Goal: Check status: Check status

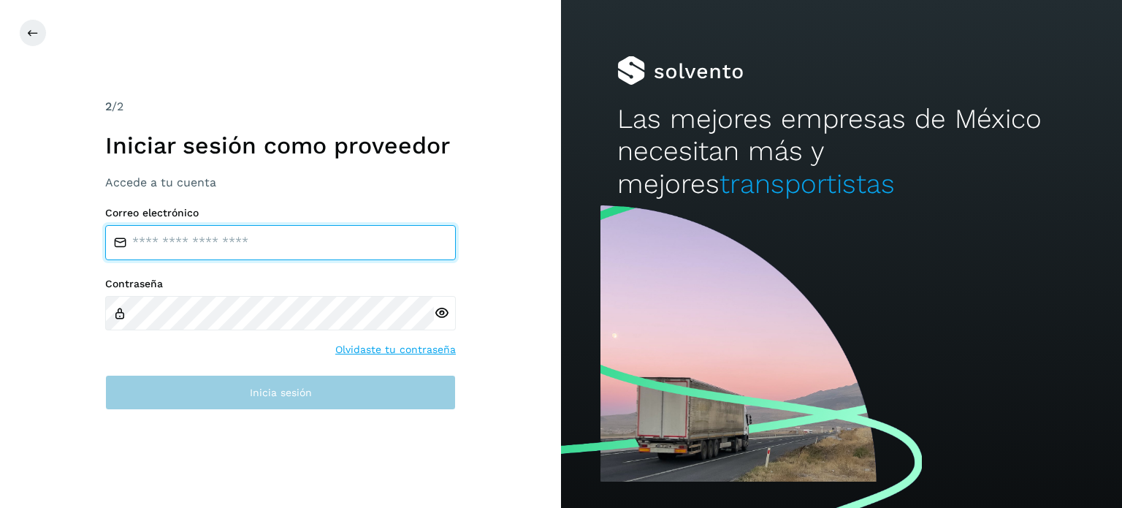
type input "**********"
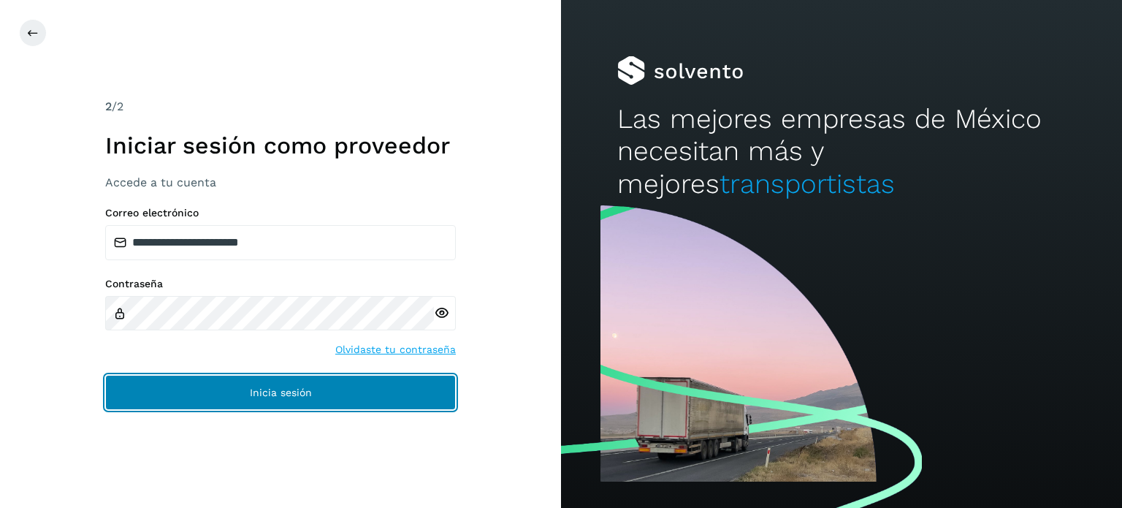
click at [337, 405] on button "Inicia sesión" at bounding box center [280, 392] width 351 height 35
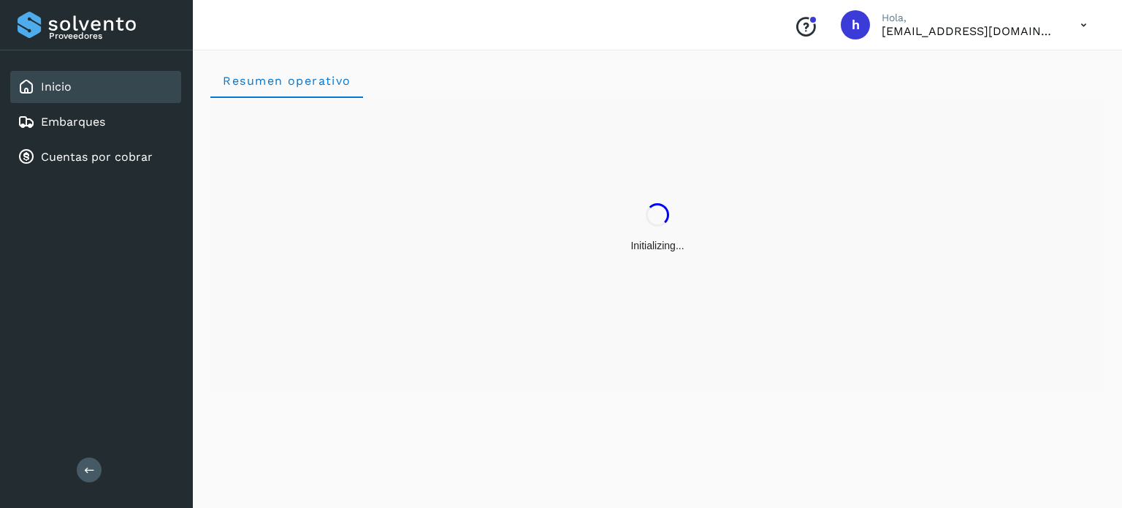
click at [337, 405] on div "Resumen operativo" at bounding box center [657, 276] width 929 height 462
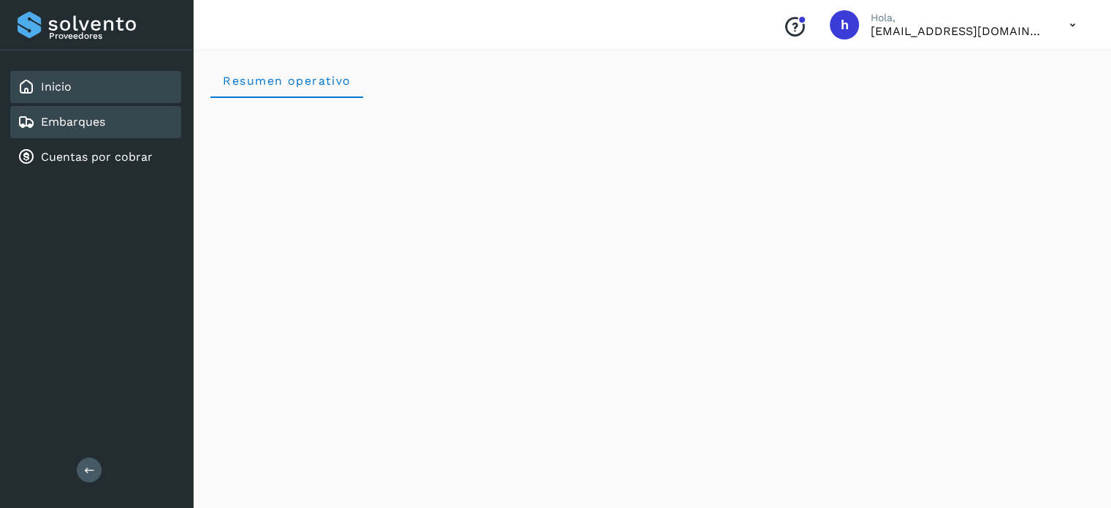
click at [149, 123] on div "Embarques" at bounding box center [95, 122] width 171 height 32
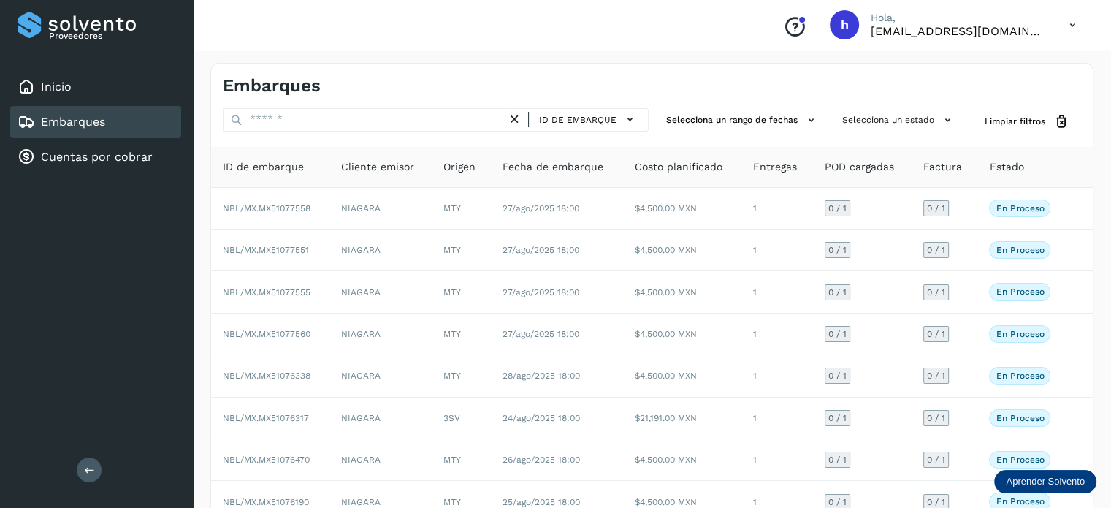
scroll to position [164, 0]
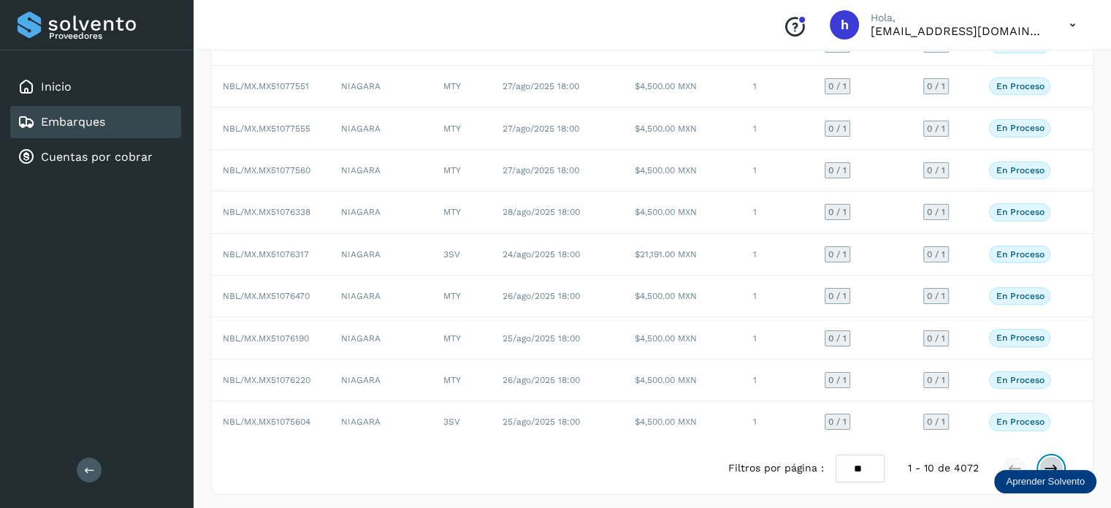
click at [1050, 461] on icon at bounding box center [1051, 468] width 15 height 15
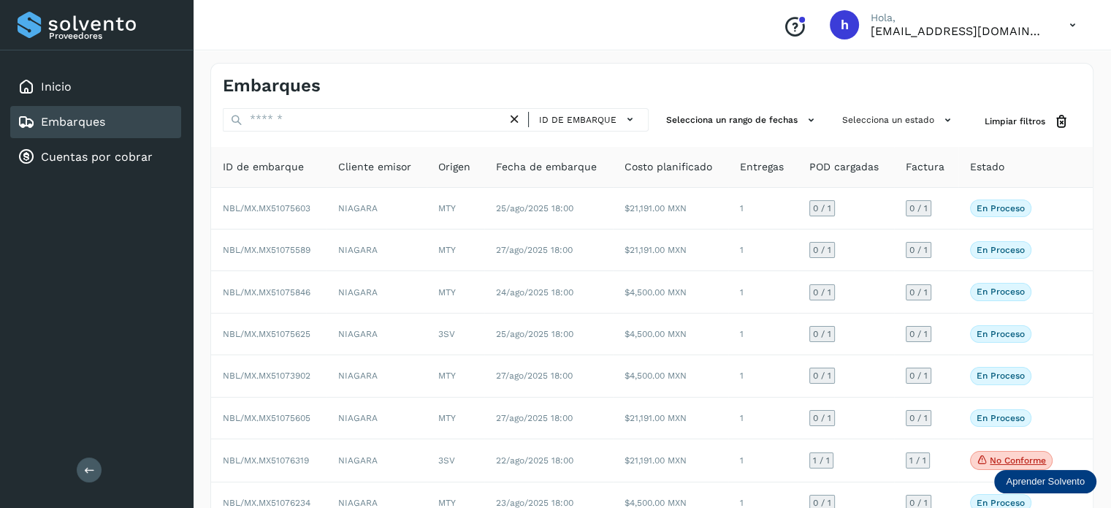
scroll to position [164, 0]
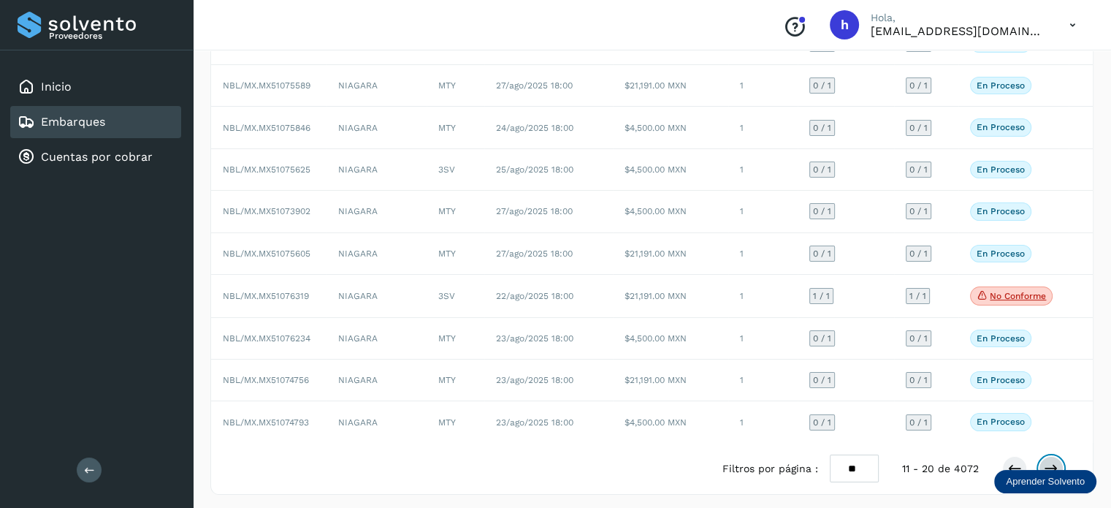
click at [1053, 461] on icon at bounding box center [1051, 468] width 15 height 15
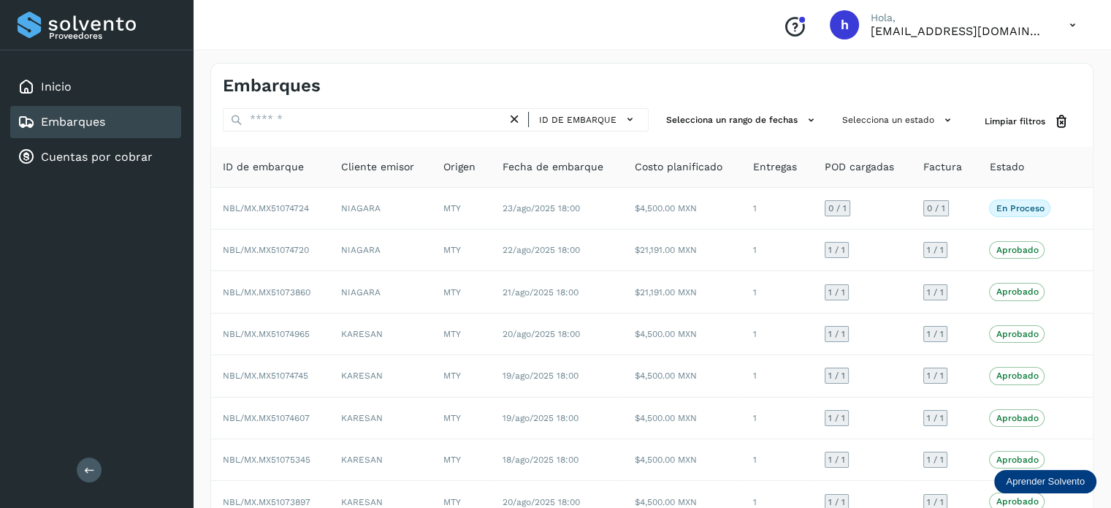
scroll to position [164, 0]
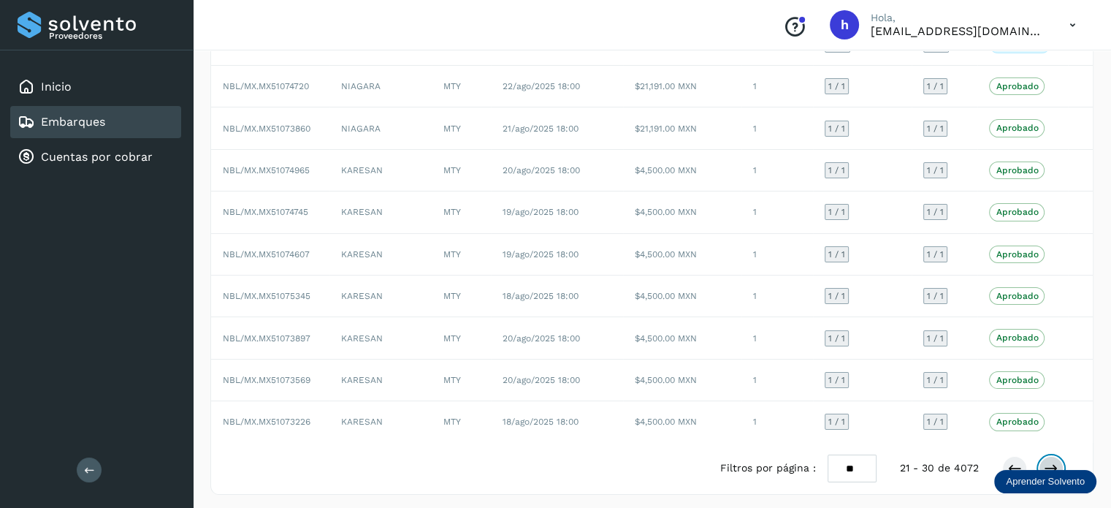
click at [1046, 461] on icon at bounding box center [1051, 468] width 15 height 15
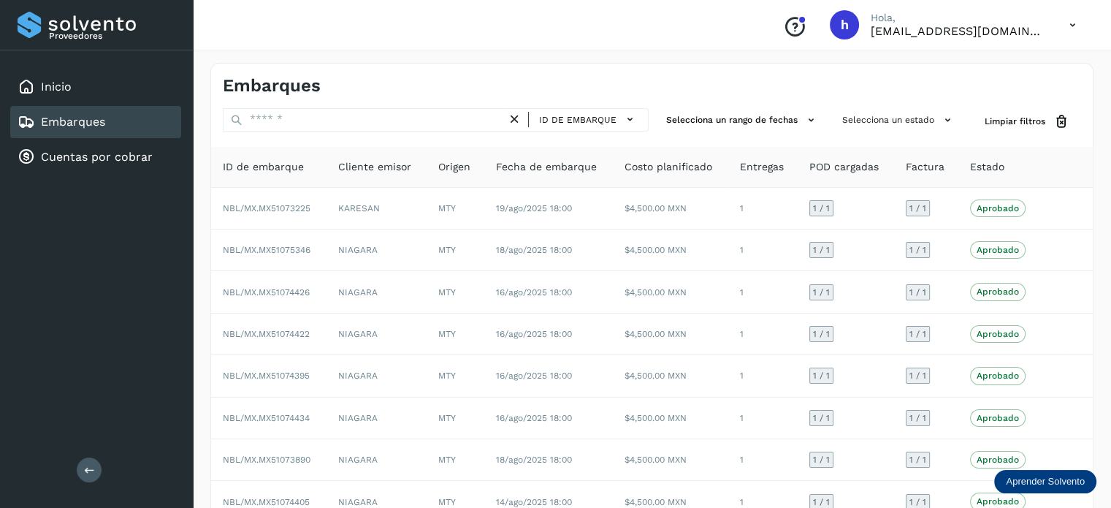
scroll to position [164, 0]
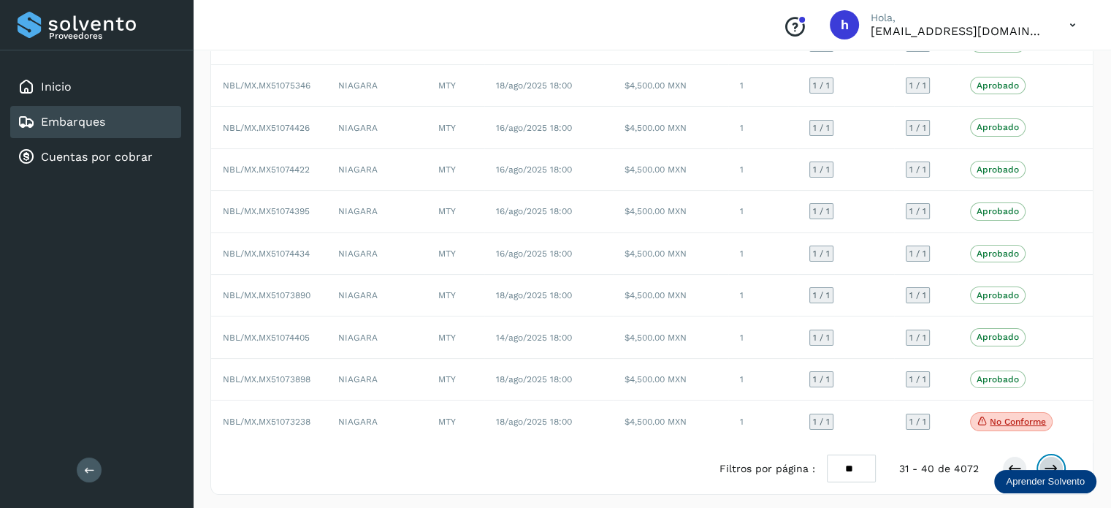
click at [1048, 462] on icon at bounding box center [1051, 468] width 15 height 15
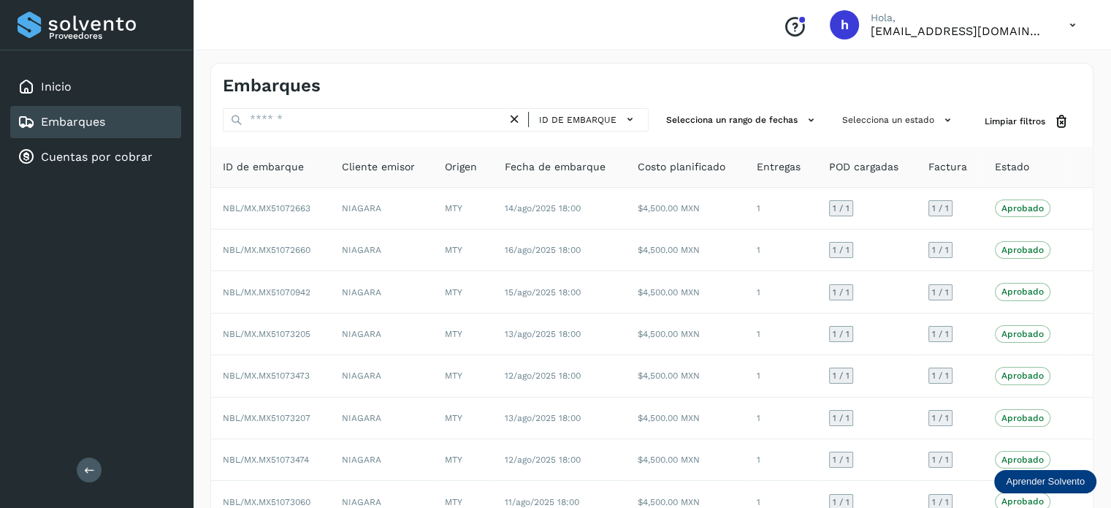
scroll to position [164, 0]
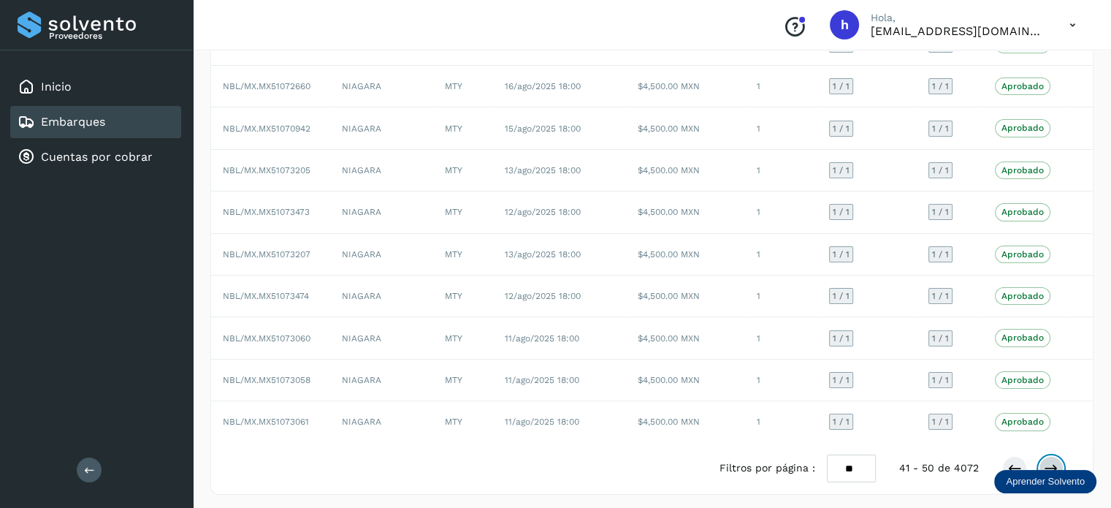
click at [1042, 457] on button at bounding box center [1051, 468] width 25 height 25
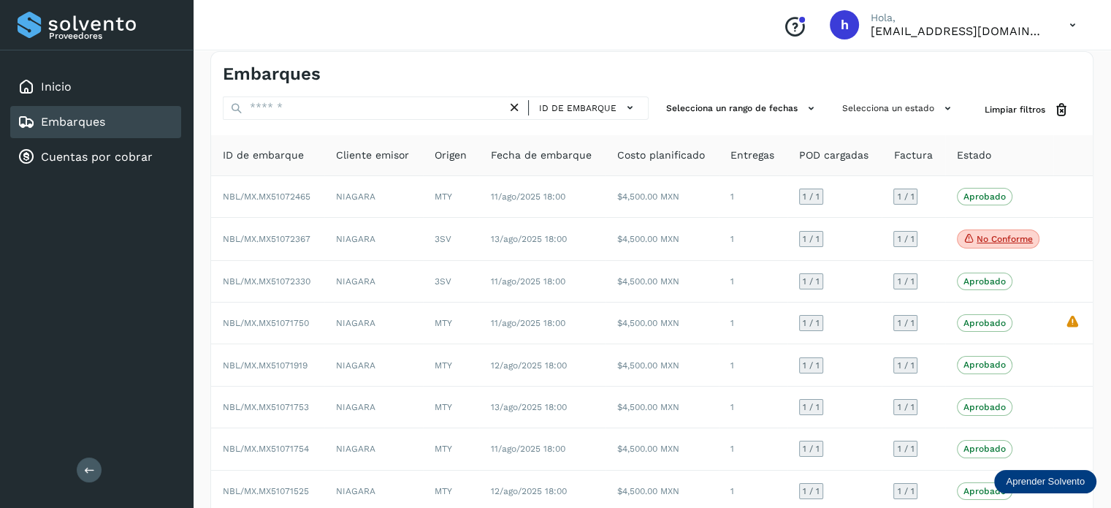
scroll to position [0, 0]
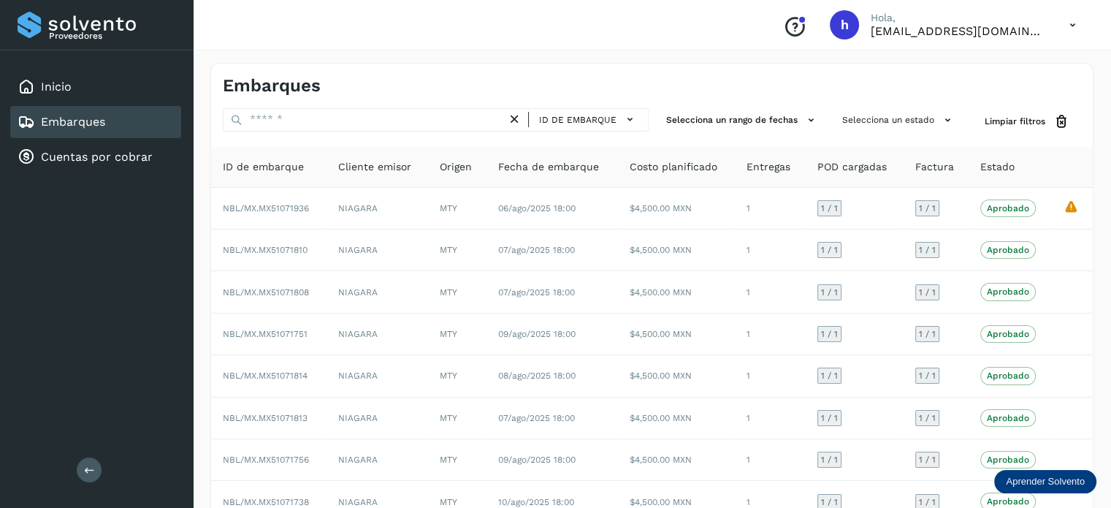
scroll to position [164, 0]
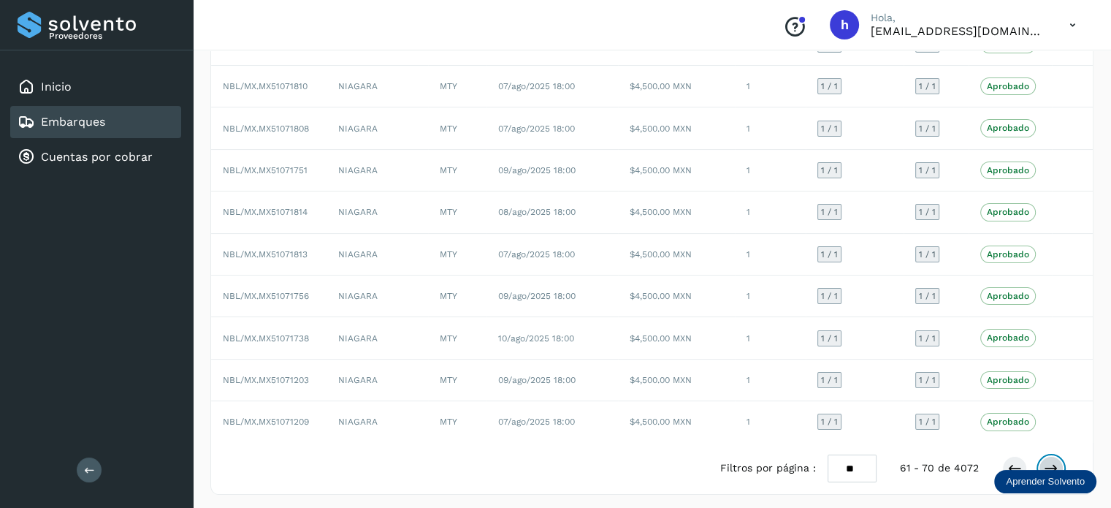
click at [1045, 461] on icon at bounding box center [1051, 468] width 15 height 15
click at [1007, 461] on icon at bounding box center [1014, 468] width 15 height 15
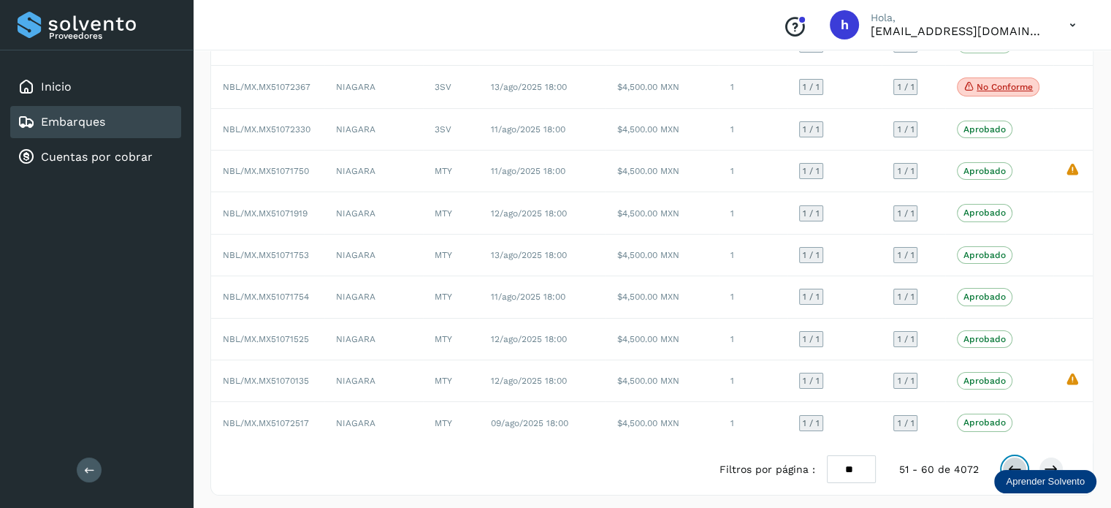
click at [1007, 462] on icon at bounding box center [1014, 469] width 15 height 15
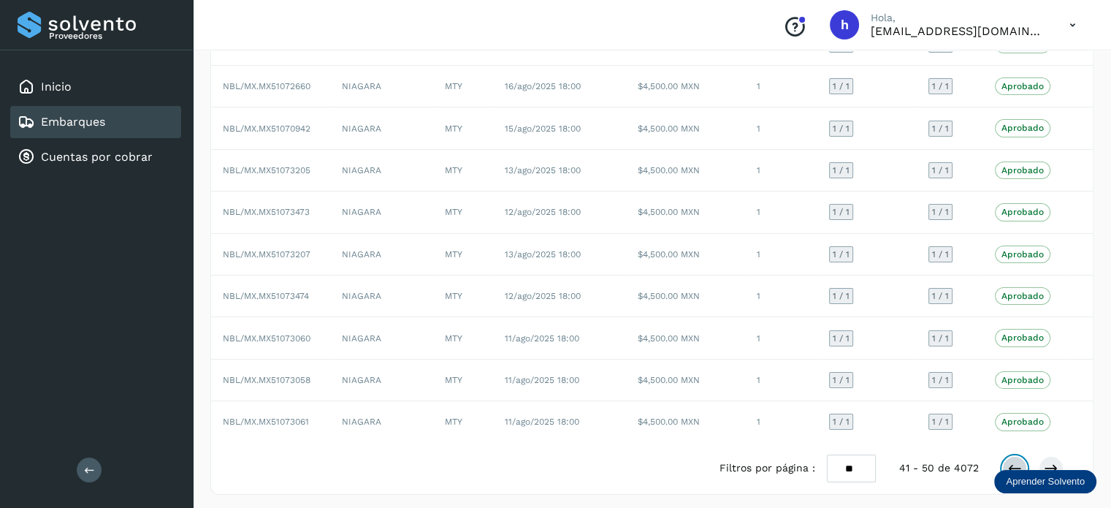
click at [1011, 456] on button at bounding box center [1014, 468] width 25 height 25
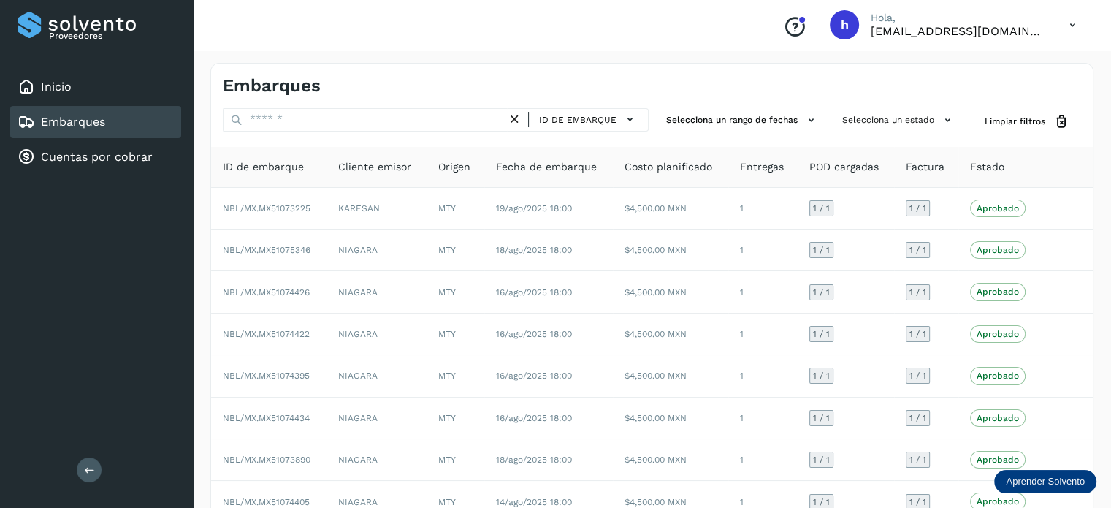
scroll to position [164, 0]
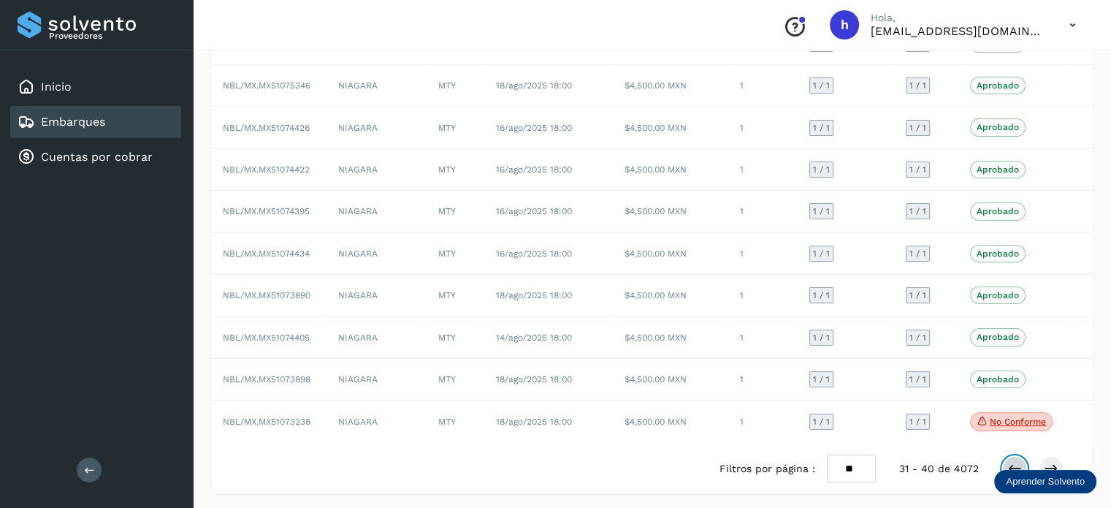
click at [1012, 456] on button at bounding box center [1014, 468] width 25 height 25
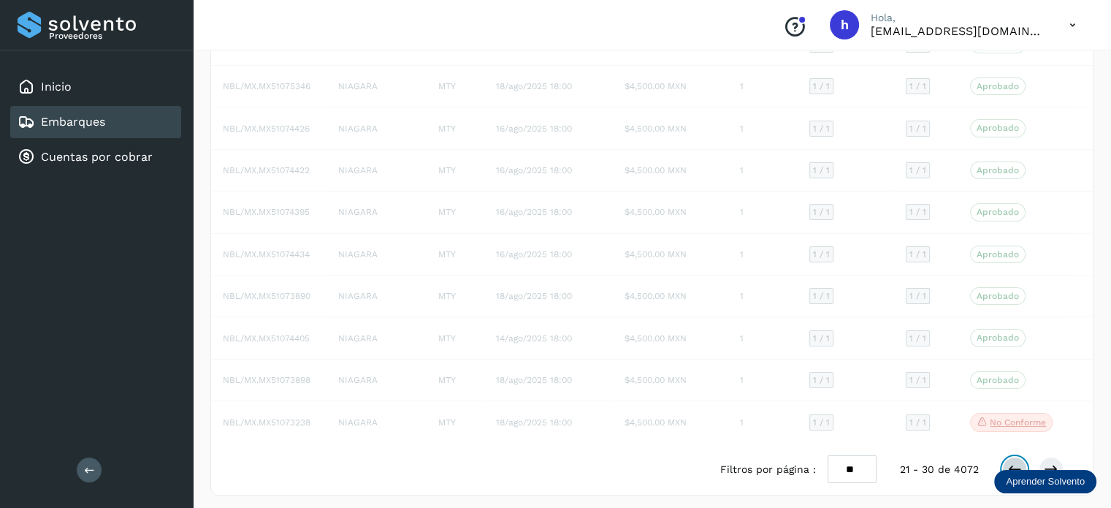
scroll to position [164, 0]
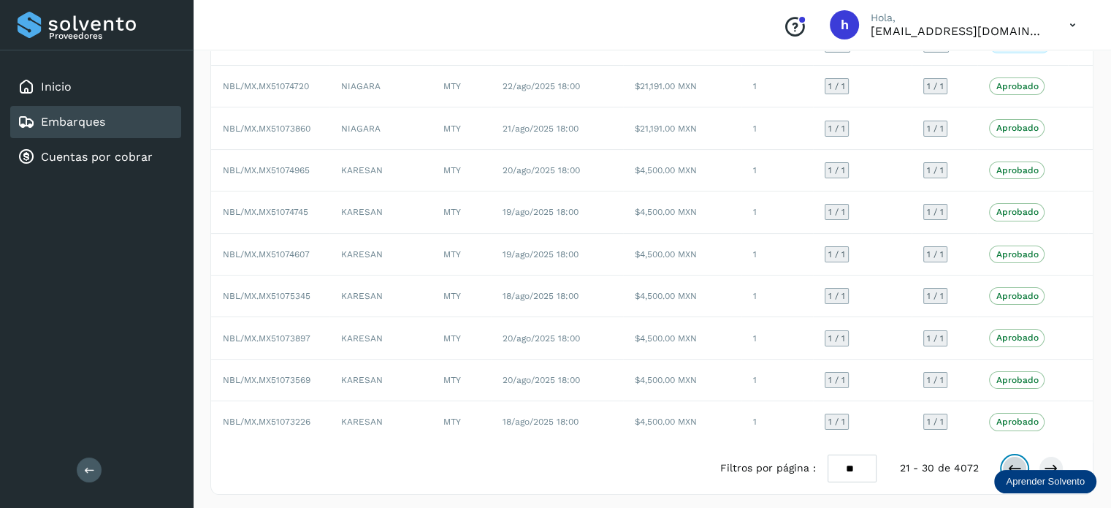
click at [1015, 461] on icon at bounding box center [1014, 468] width 15 height 15
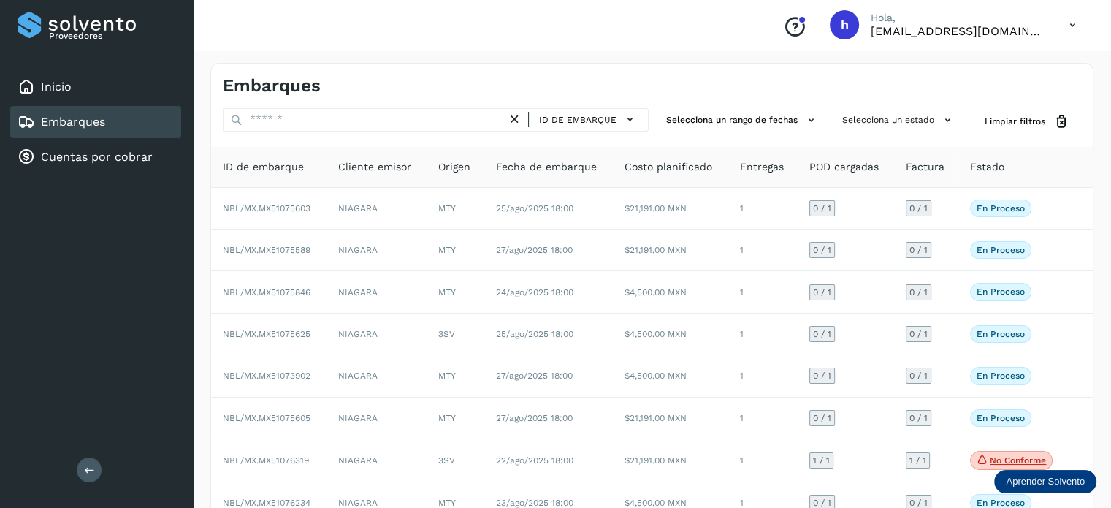
scroll to position [164, 0]
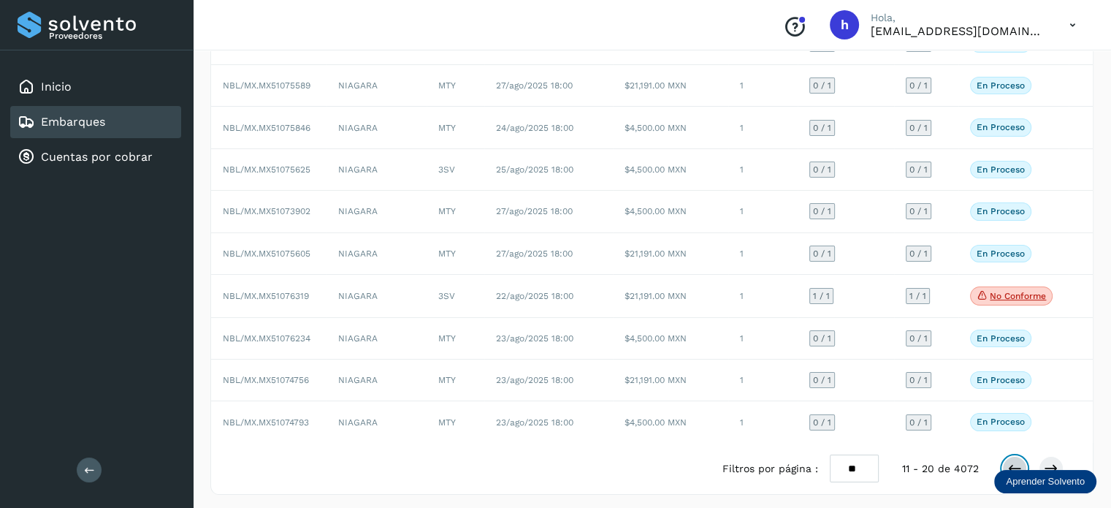
click at [1011, 461] on icon at bounding box center [1014, 468] width 15 height 15
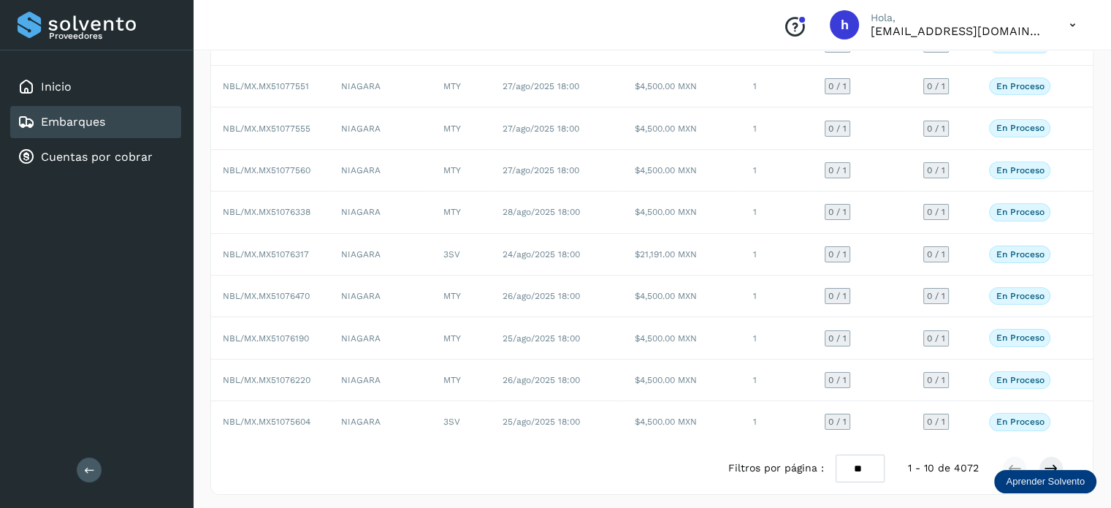
scroll to position [0, 0]
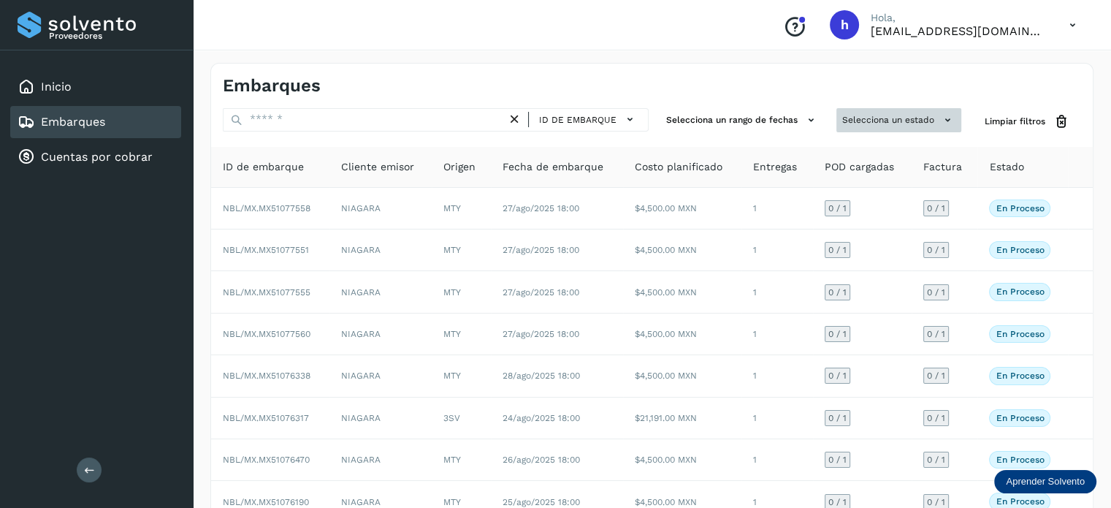
click at [902, 113] on button "Selecciona un estado" at bounding box center [898, 120] width 125 height 24
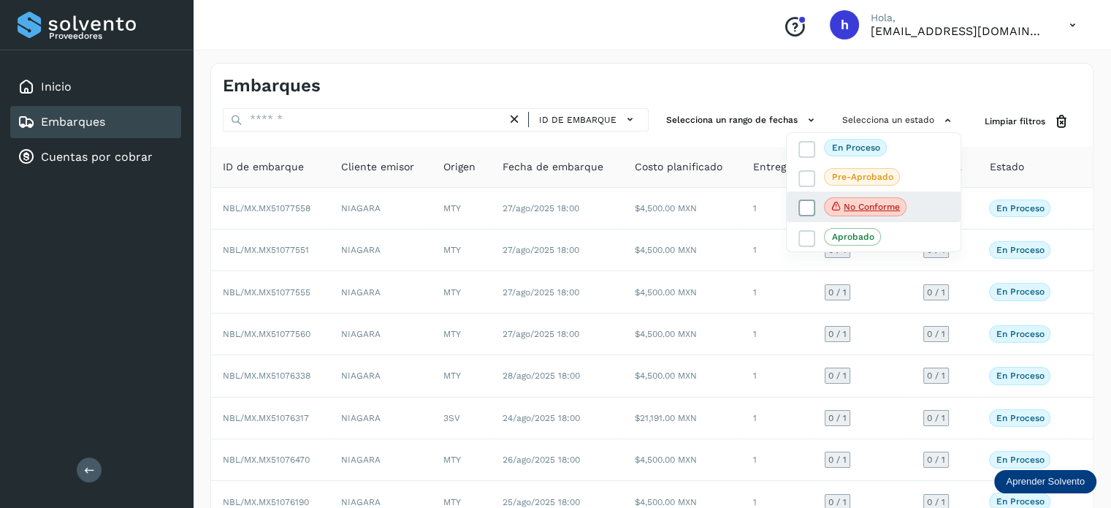
click at [890, 207] on p "No conforme" at bounding box center [872, 207] width 56 height 10
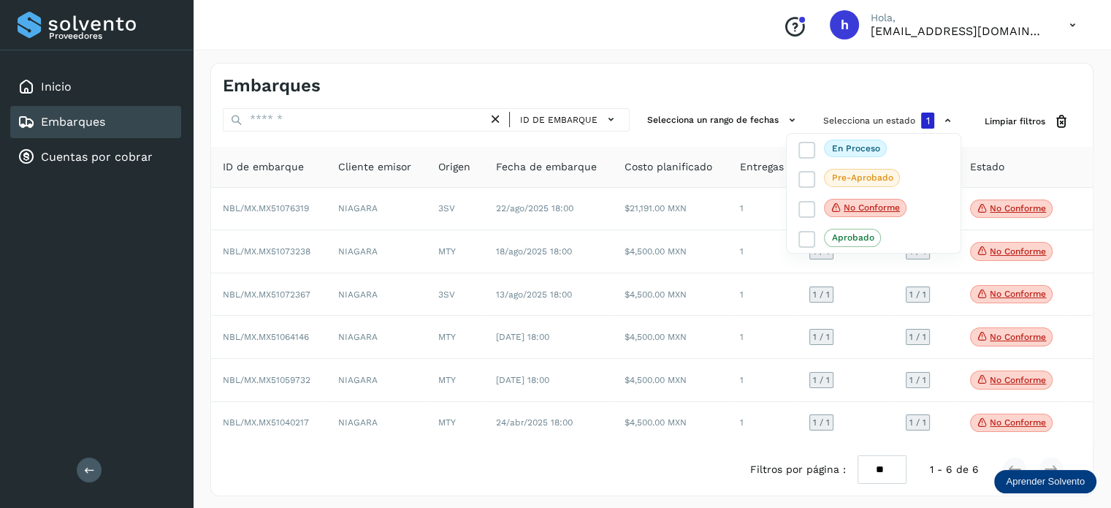
click at [580, 86] on div at bounding box center [555, 254] width 1111 height 508
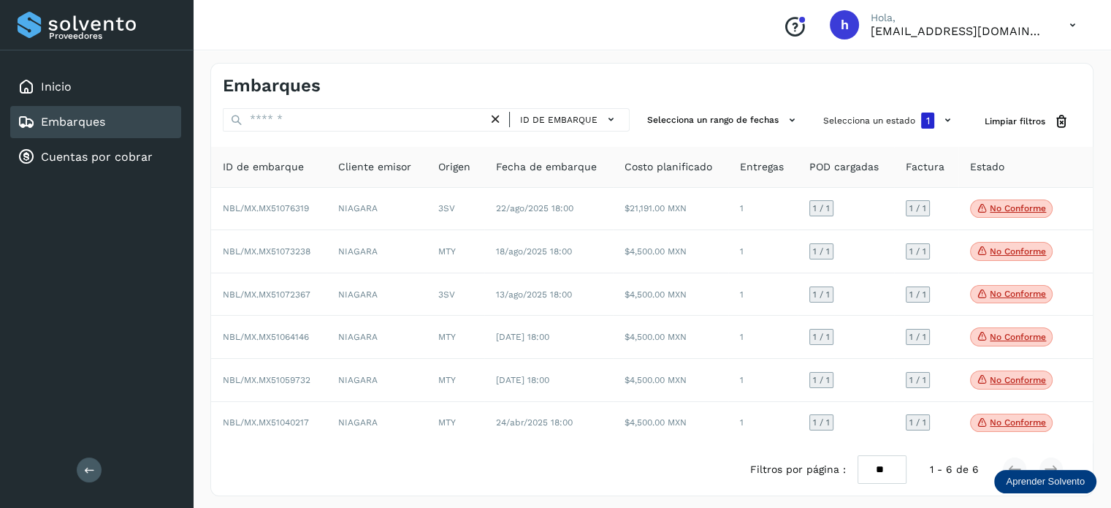
click at [644, 84] on div "Embarques" at bounding box center [437, 85] width 429 height 21
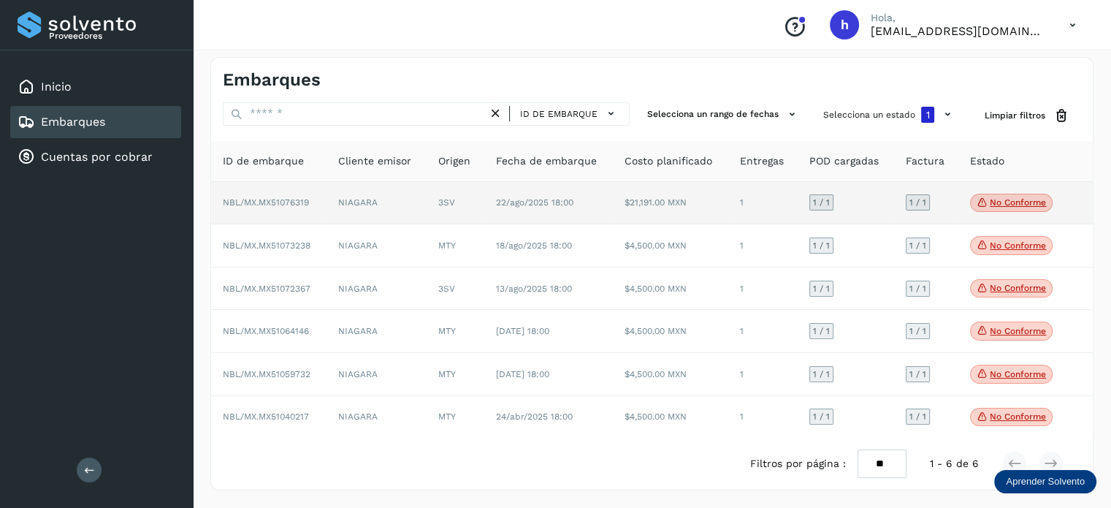
click at [999, 200] on p "No conforme" at bounding box center [1018, 202] width 56 height 10
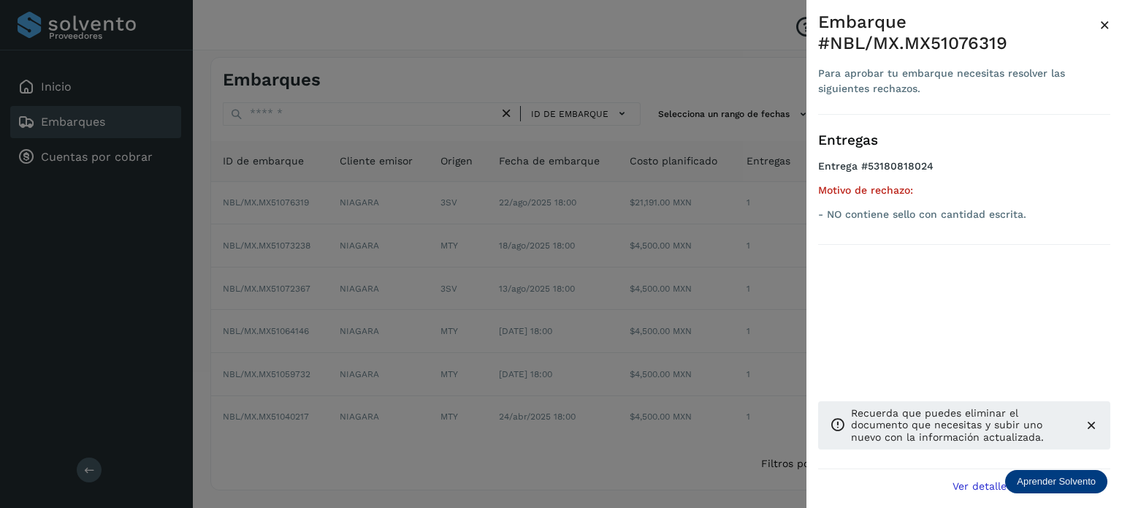
click at [1104, 26] on span "×" at bounding box center [1104, 25] width 11 height 20
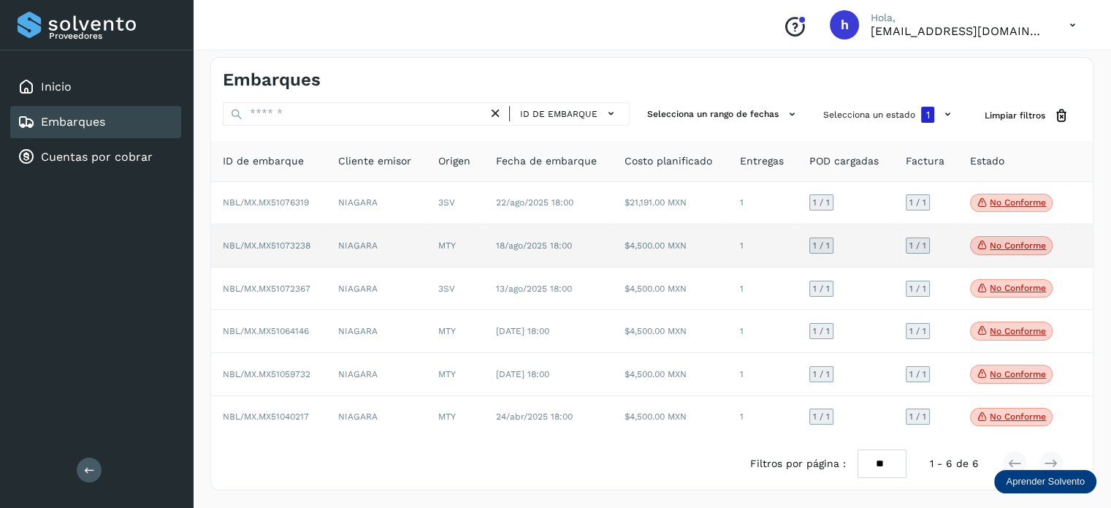
click at [1008, 242] on p "No conforme" at bounding box center [1018, 245] width 56 height 10
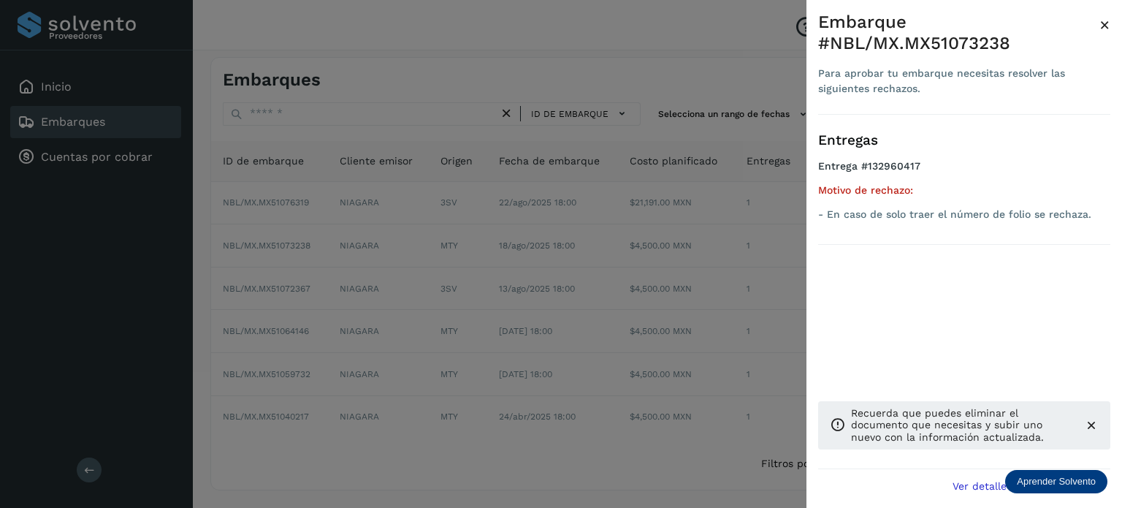
click at [1103, 25] on span "×" at bounding box center [1104, 25] width 11 height 20
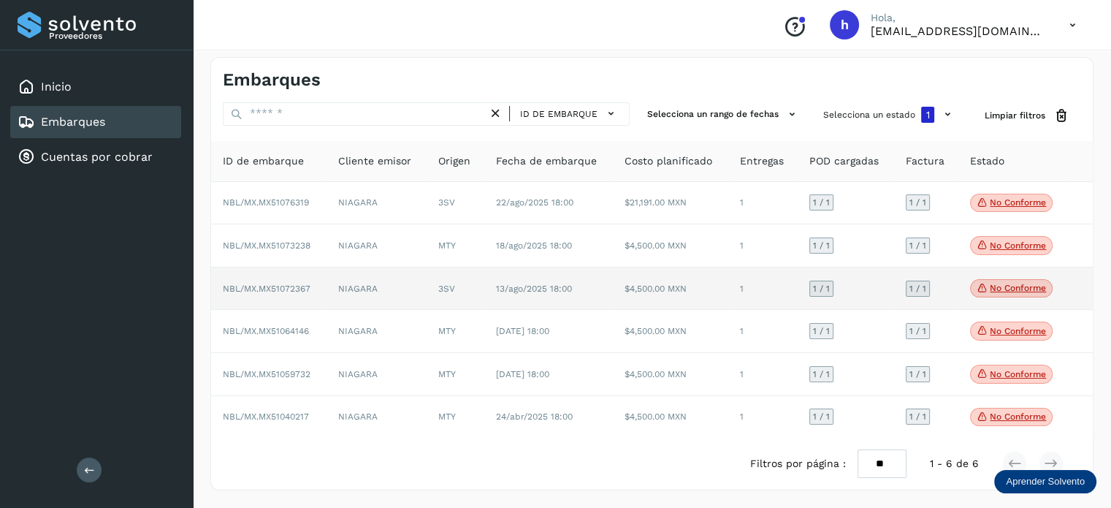
click at [1012, 289] on p "No conforme" at bounding box center [1018, 288] width 56 height 10
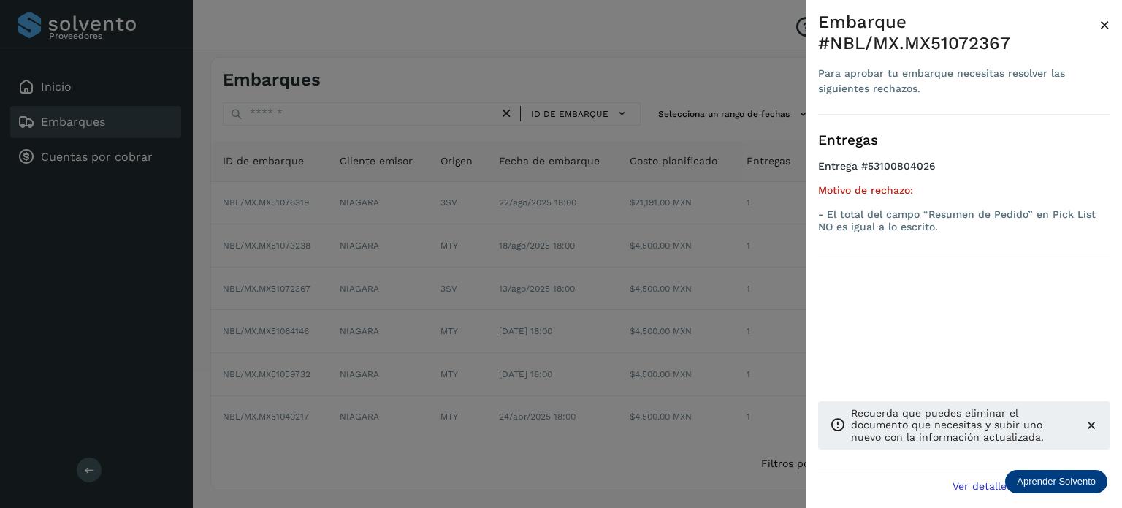
click at [1105, 23] on span "×" at bounding box center [1104, 25] width 11 height 20
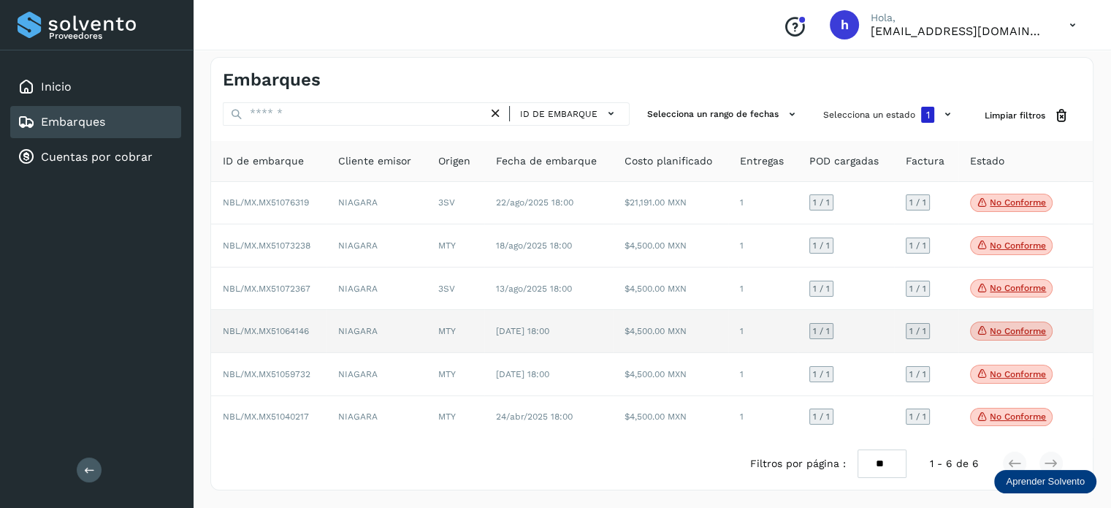
click at [994, 327] on p "No conforme" at bounding box center [1018, 331] width 56 height 10
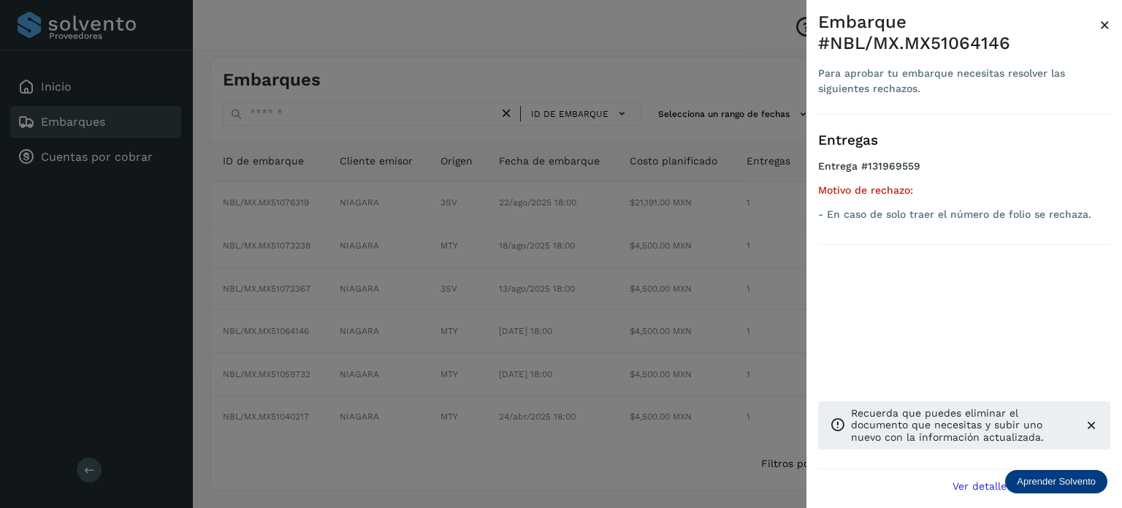
click at [1104, 21] on span "×" at bounding box center [1104, 25] width 11 height 20
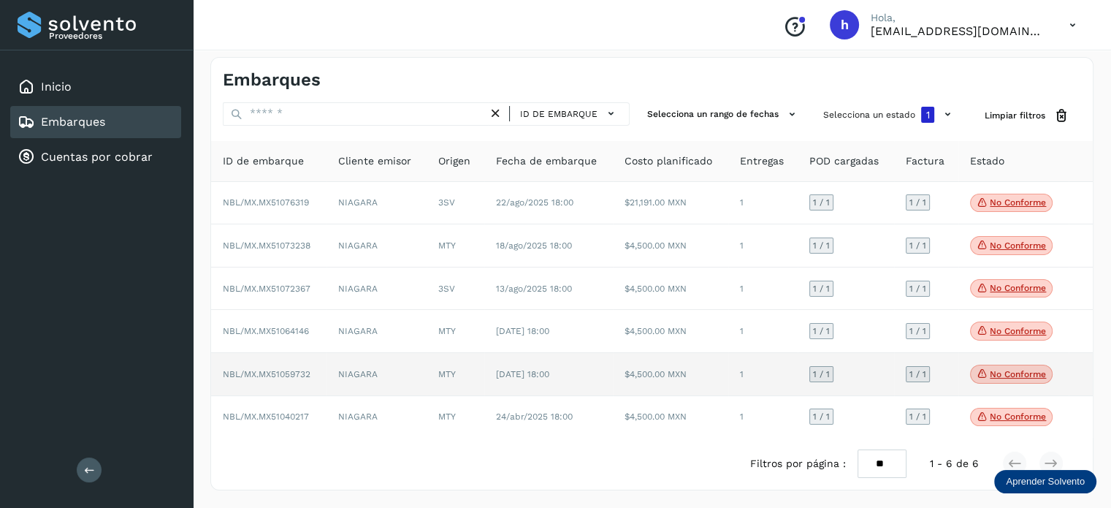
click at [1023, 370] on p "No conforme" at bounding box center [1018, 374] width 56 height 10
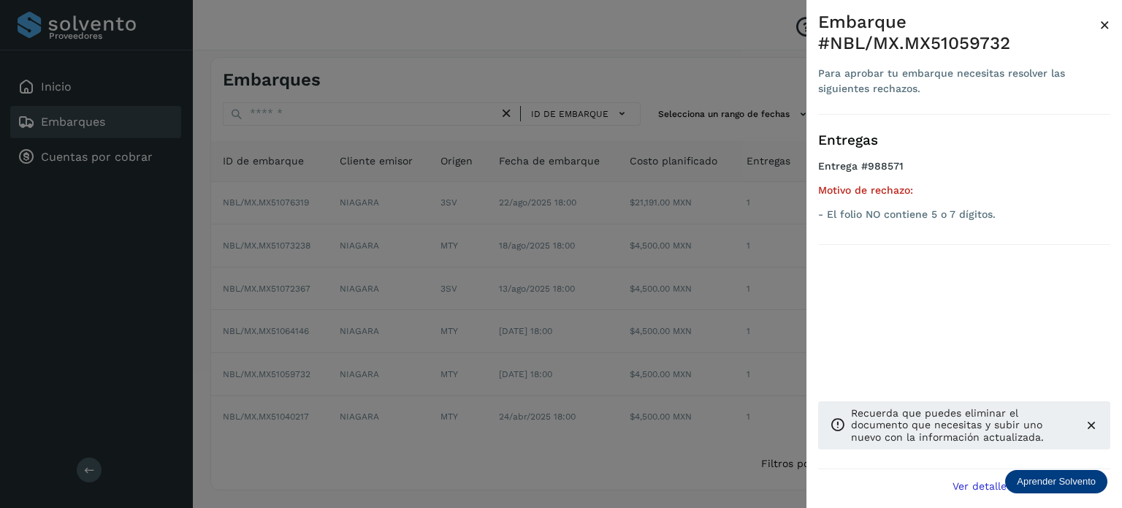
click at [1101, 26] on span "×" at bounding box center [1104, 25] width 11 height 20
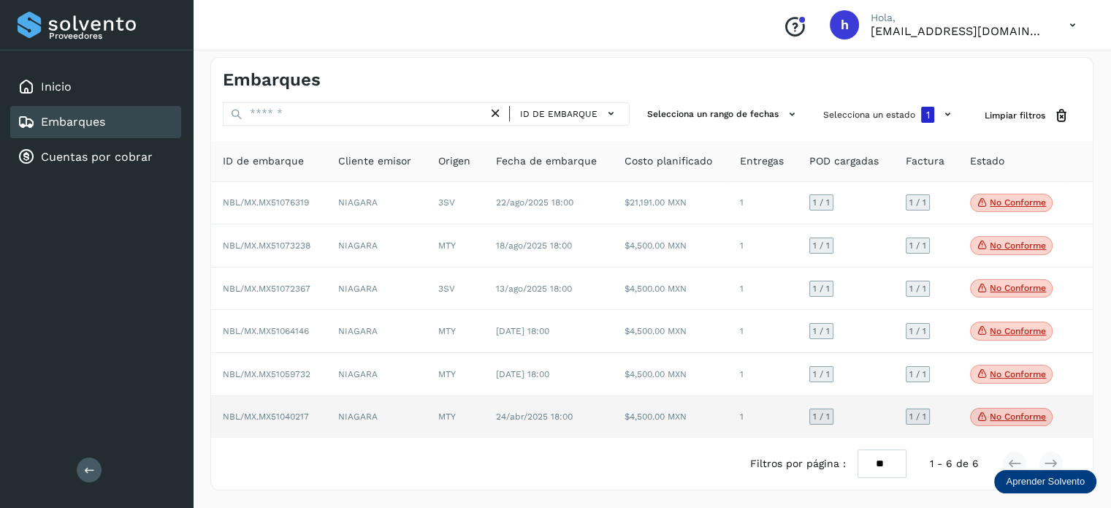
click at [1007, 416] on p "No conforme" at bounding box center [1018, 416] width 56 height 10
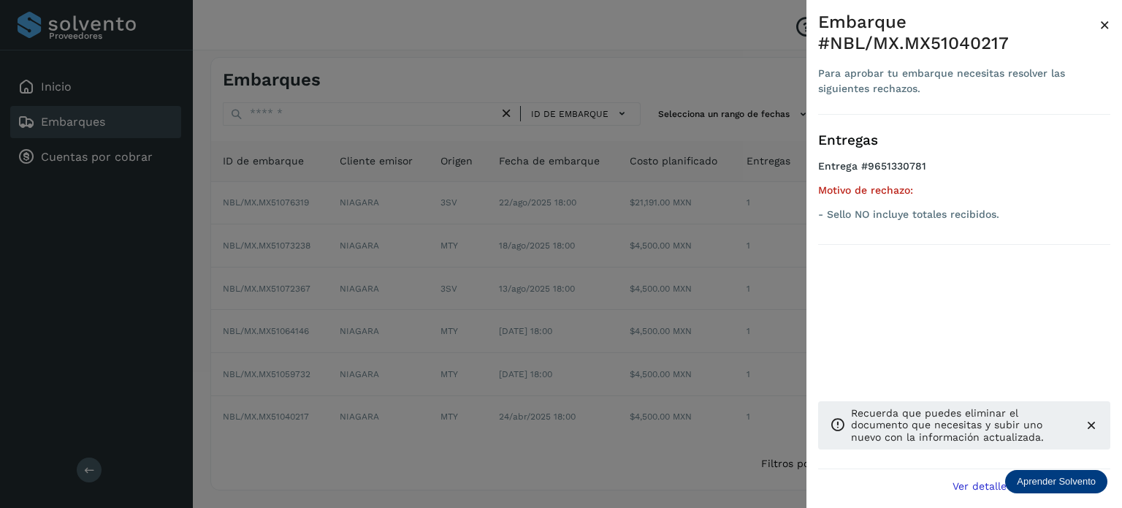
click at [1104, 24] on span "×" at bounding box center [1104, 25] width 11 height 20
